Goal: Information Seeking & Learning: Learn about a topic

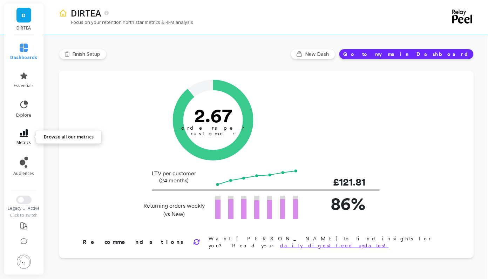
click at [22, 139] on link "metrics" at bounding box center [24, 137] width 27 height 16
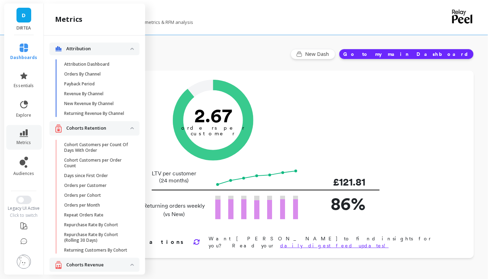
scroll to position [1818, 0]
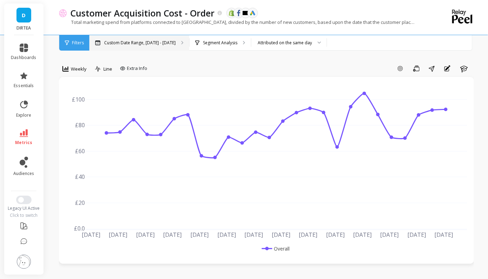
click at [141, 47] on div "Custom Date Range, [DATE] - [DATE]" at bounding box center [139, 42] width 100 height 15
click at [142, 48] on div "Custom Date Range, [DATE] - [DATE]" at bounding box center [139, 42] width 100 height 15
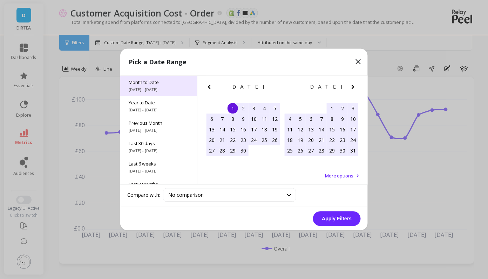
click at [152, 80] on span "Month to Date" at bounding box center [159, 82] width 60 height 6
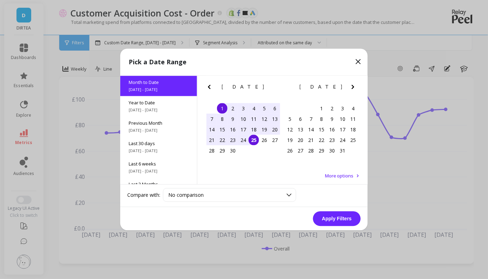
click at [253, 128] on div "18" at bounding box center [254, 129] width 11 height 11
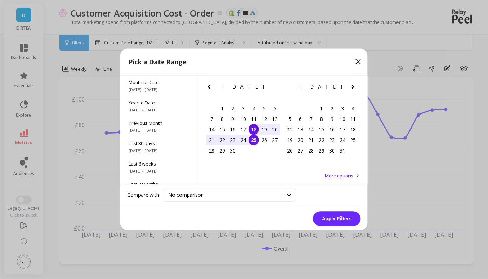
click at [253, 141] on div "25" at bounding box center [254, 140] width 11 height 11
click at [338, 217] on button "Apply Filters" at bounding box center [337, 218] width 48 height 15
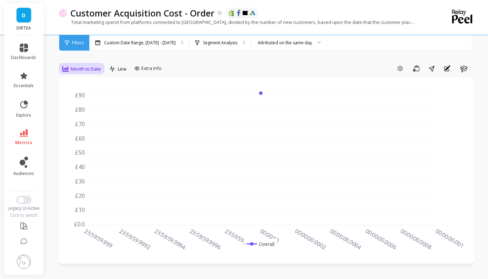
click at [87, 71] on span "Month to Date" at bounding box center [86, 69] width 30 height 7
click at [78, 97] on div "Daily" at bounding box center [85, 98] width 40 height 7
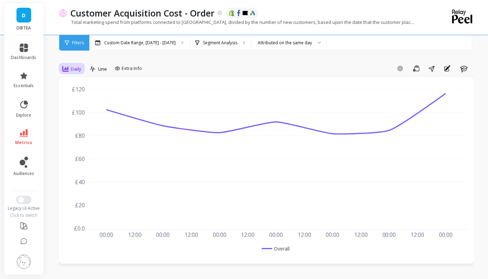
click at [71, 71] on div "Daily" at bounding box center [71, 69] width 19 height 8
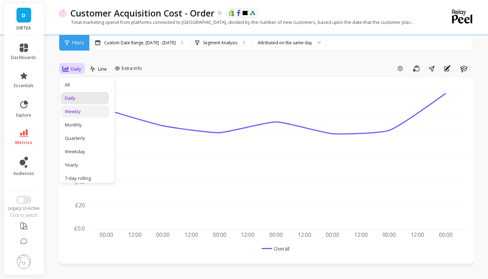
click at [76, 111] on div "Weekly" at bounding box center [85, 111] width 40 height 7
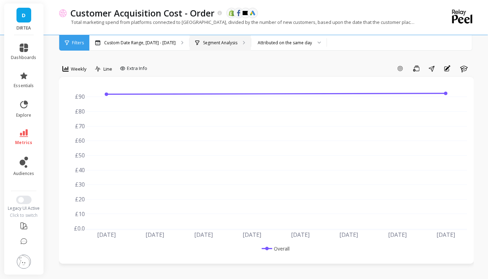
click at [229, 44] on p "Segment Analysis" at bounding box center [220, 43] width 34 height 6
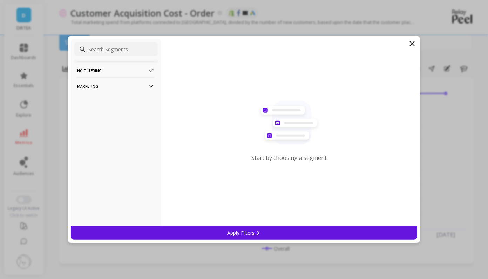
click at [133, 89] on p "Marketing" at bounding box center [116, 86] width 78 height 18
click at [107, 126] on div "Countries" at bounding box center [115, 124] width 83 height 11
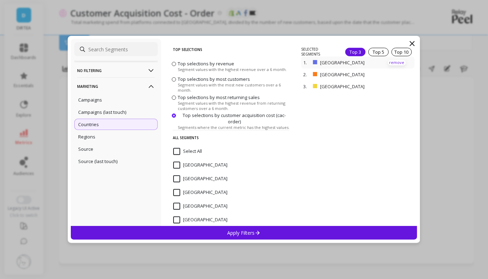
click at [398, 60] on p "remove" at bounding box center [397, 62] width 18 height 5
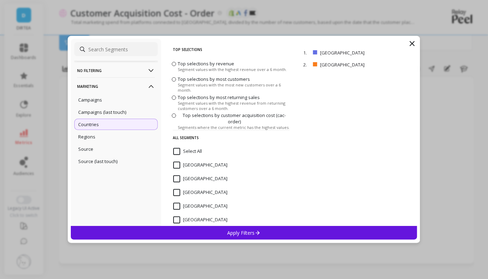
click at [259, 235] on icon at bounding box center [258, 232] width 6 height 6
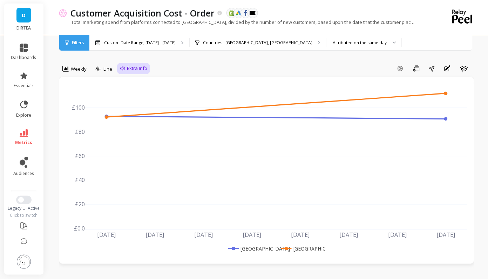
click at [132, 67] on span "Extra Info" at bounding box center [137, 68] width 20 height 7
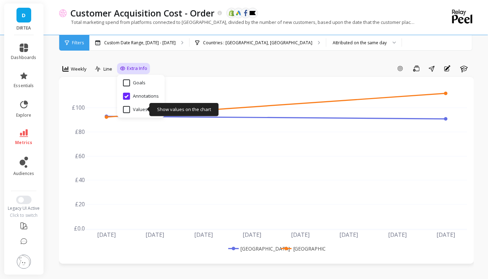
click at [128, 109] on input "Values" at bounding box center [135, 109] width 25 height 7
checkbox input "true"
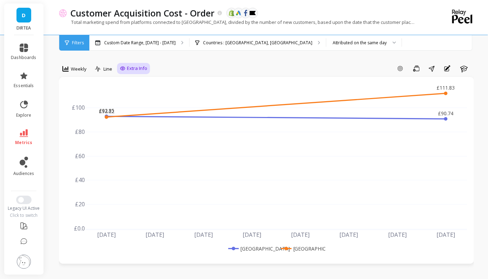
click at [75, 69] on span "Weekly" at bounding box center [79, 69] width 16 height 7
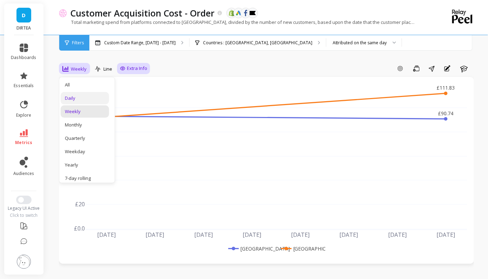
click at [85, 100] on div "Daily" at bounding box center [85, 98] width 40 height 7
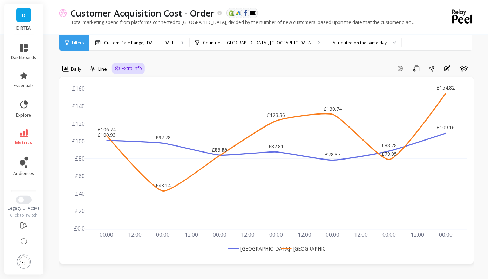
click at [142, 49] on div "Custom Date Range, [DATE] - [DATE]" at bounding box center [139, 42] width 100 height 15
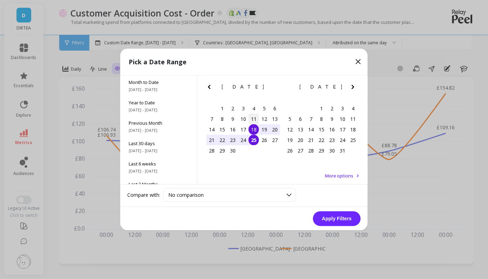
click at [253, 121] on div "11" at bounding box center [254, 119] width 11 height 11
click at [245, 131] on div "17" at bounding box center [243, 129] width 11 height 11
click at [336, 219] on button "Apply Filters" at bounding box center [337, 218] width 48 height 15
